Goal: Find specific page/section: Find specific page/section

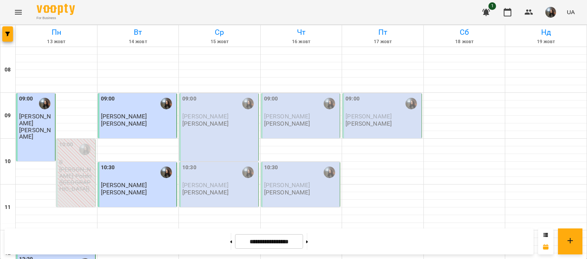
click at [555, 9] on img "button" at bounding box center [551, 12] width 11 height 11
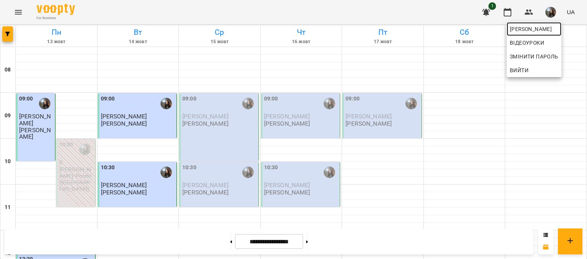
click at [532, 29] on span "[PERSON_NAME]" at bounding box center [534, 28] width 49 height 9
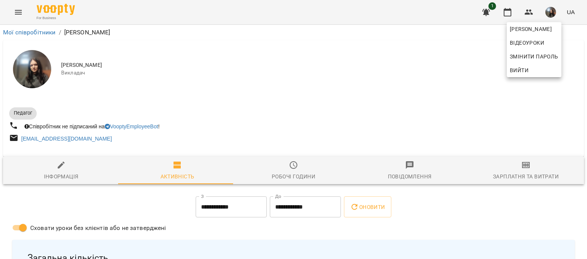
click at [524, 172] on div at bounding box center [293, 129] width 587 height 259
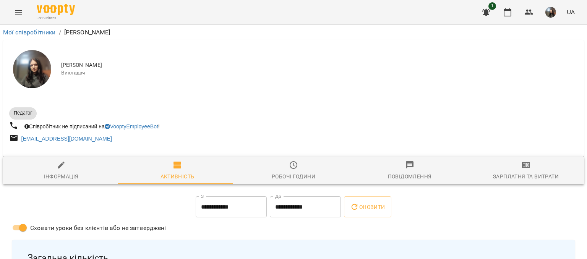
click at [523, 171] on span "Зарплатня та Витрати" at bounding box center [526, 171] width 107 height 21
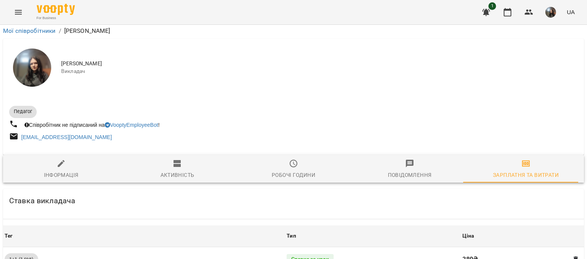
scroll to position [340, 0]
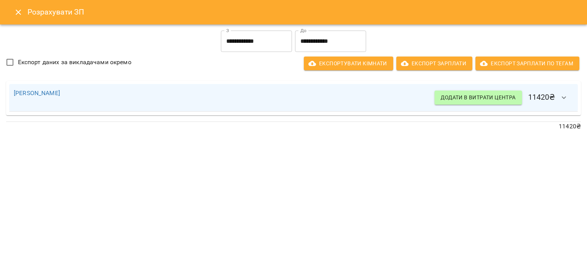
click at [23, 11] on button "Close" at bounding box center [18, 12] width 18 height 18
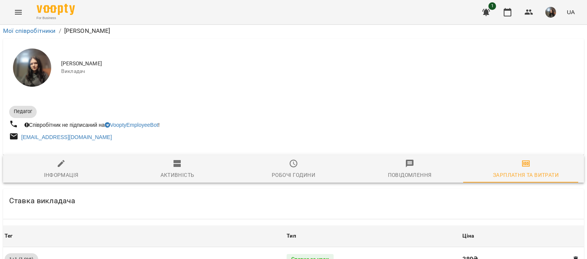
click at [24, 11] on button "Menu" at bounding box center [18, 12] width 18 height 18
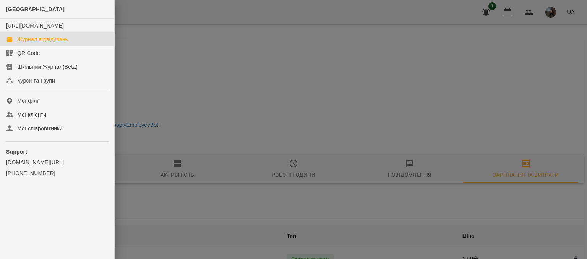
click at [45, 42] on link "Журнал відвідувань" at bounding box center [57, 40] width 114 height 14
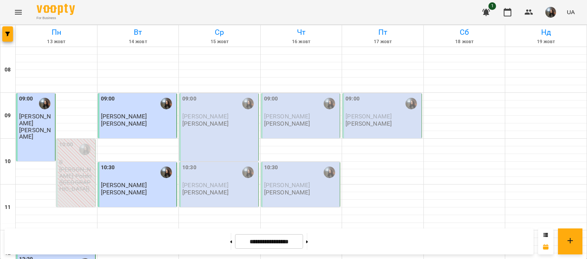
scroll to position [38, 0]
